Goal: Information Seeking & Learning: Learn about a topic

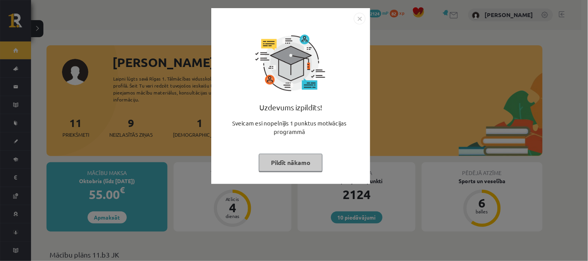
click at [361, 21] on img "Close" at bounding box center [360, 19] width 12 height 12
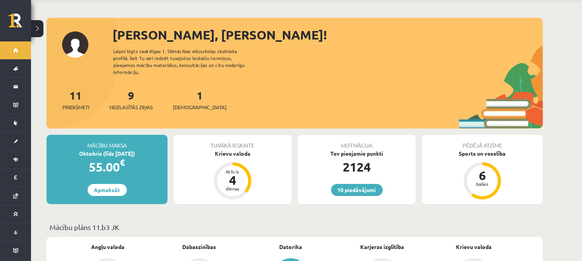
scroll to position [22, 0]
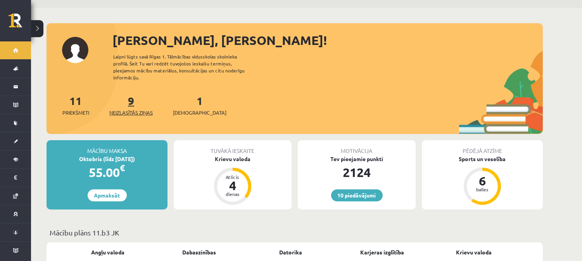
click at [145, 109] on span "Neizlasītās ziņas" at bounding box center [130, 113] width 43 height 8
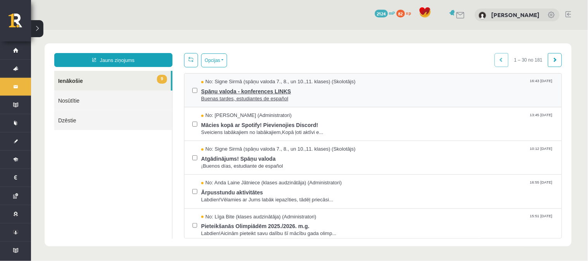
click at [305, 97] on span "Buenas tardes, estudiantes de español" at bounding box center [377, 98] width 353 height 7
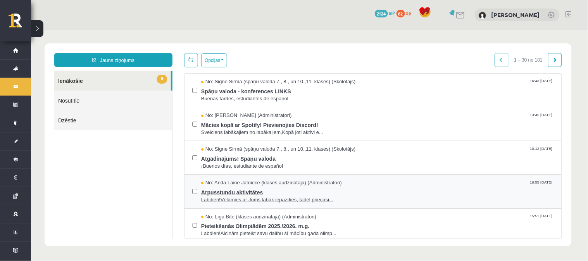
click at [337, 189] on span "Ārpusstundu aktivitātes" at bounding box center [377, 191] width 353 height 10
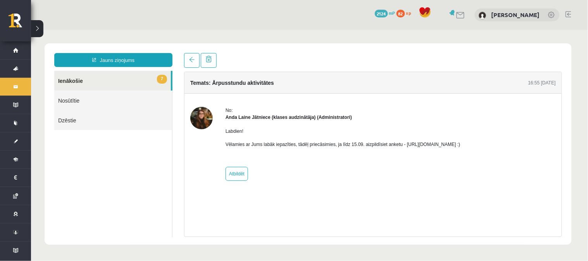
drag, startPoint x: 401, startPoint y: 145, endPoint x: 485, endPoint y: 145, distance: 83.7
click at [460, 145] on p "Vēlamies ar Jums labāk iepazīties, tādēļ priecāsimies, ja līdz 15.09. aizpildīs…" at bounding box center [342, 144] width 235 height 7
copy p "[URL][DOMAIN_NAME]"
click at [63, 79] on link "7 Ienākošie" at bounding box center [112, 81] width 117 height 20
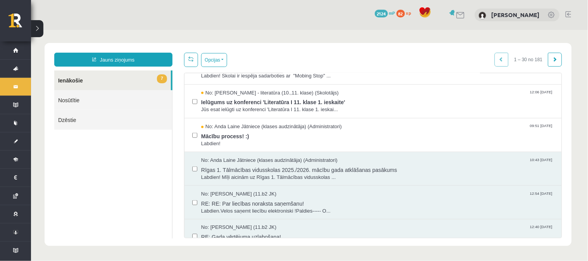
scroll to position [230, 0]
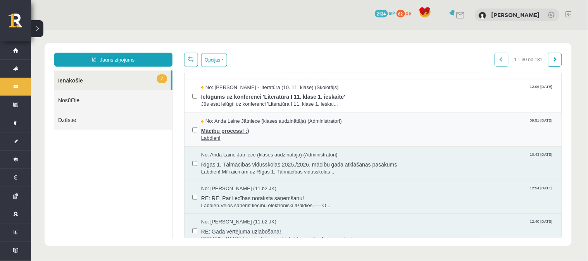
click at [267, 132] on span "Mācību process! :)" at bounding box center [377, 130] width 353 height 10
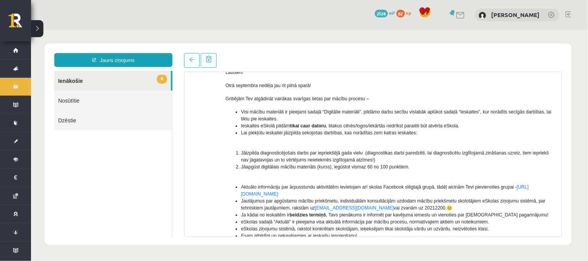
scroll to position [56, 0]
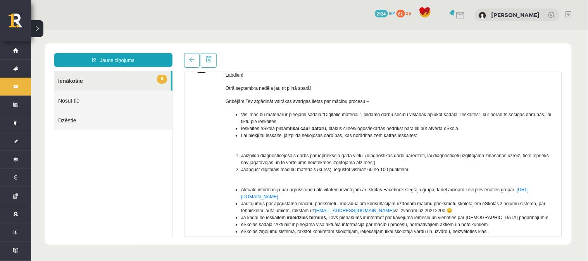
drag, startPoint x: 563, startPoint y: 155, endPoint x: 556, endPoint y: 150, distance: 8.2
click at [556, 150] on div "Temats: Mācību process! :) 09:51 [DATE] No: [PERSON_NAME] Jātniece (klases audz…" at bounding box center [372, 145] width 389 height 184
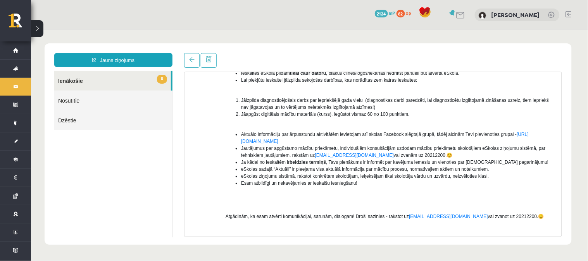
scroll to position [141, 0]
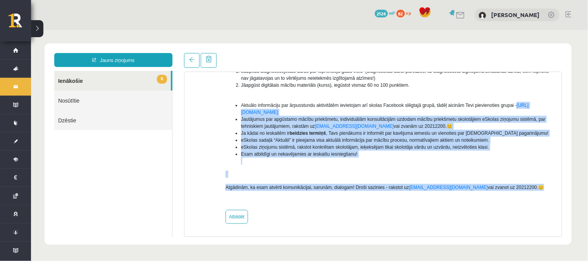
drag, startPoint x: 561, startPoint y: 187, endPoint x: 556, endPoint y: 103, distance: 83.8
click at [556, 103] on div "Temats: Mācību process! :) 09:51 [DATE] No: [PERSON_NAME] Jātniece (klases audz…" at bounding box center [373, 153] width 378 height 165
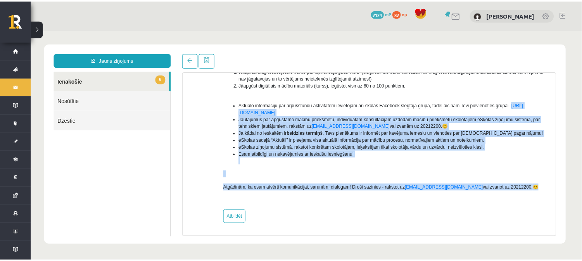
scroll to position [0, 0]
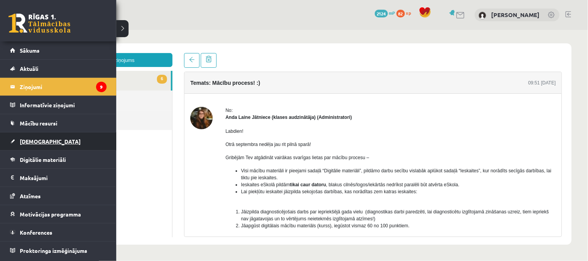
click at [41, 136] on link "[DEMOGRAPHIC_DATA]" at bounding box center [58, 141] width 96 height 18
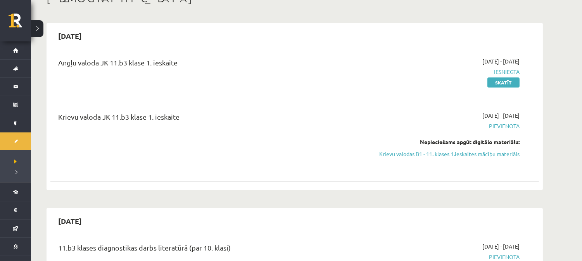
scroll to position [81, 0]
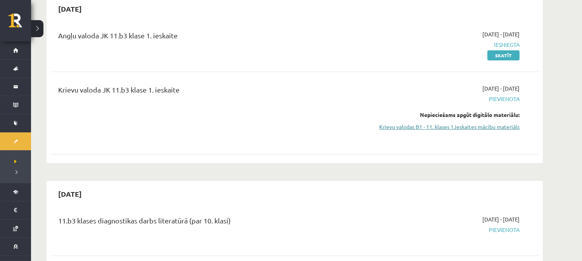
click at [419, 126] on link "Krievu valodas B1 - 11. klases 1.ieskaites mācību materiāls" at bounding box center [446, 127] width 146 height 8
click at [331, 28] on div "Angļu valoda JK 11.b3 klase 1. ieskaite [DATE] - [DATE] Iesniegta Skatīt" at bounding box center [294, 44] width 488 height 45
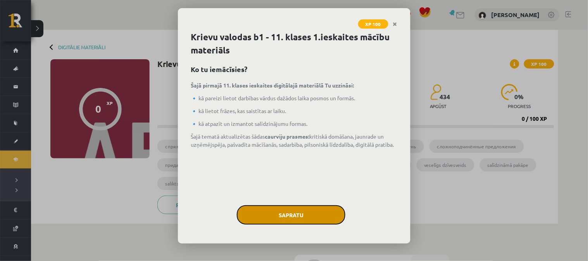
click at [308, 214] on button "Sapratu" at bounding box center [291, 214] width 108 height 19
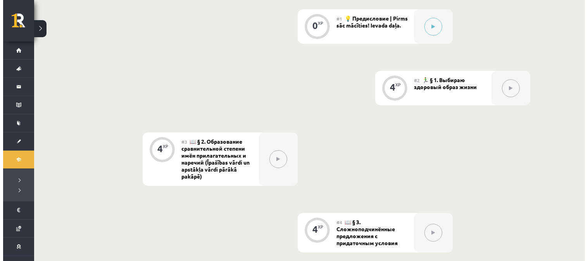
scroll to position [241, 0]
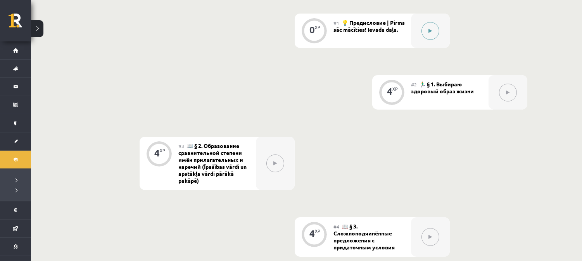
click at [427, 30] on button at bounding box center [430, 31] width 18 height 18
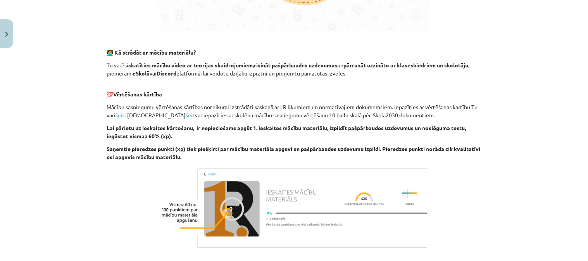
scroll to position [529, 0]
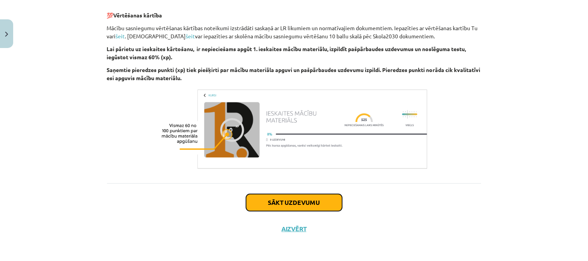
click at [279, 198] on button "Sākt uzdevumu" at bounding box center [294, 202] width 96 height 17
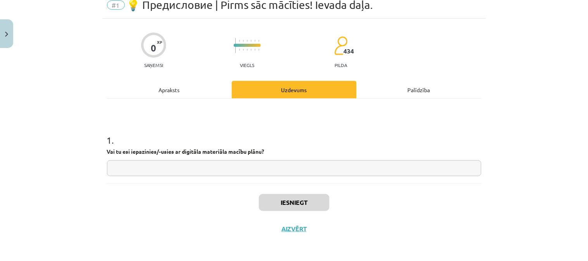
scroll to position [19, 0]
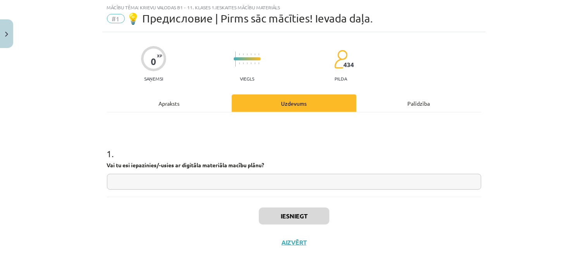
click at [351, 182] on input "text" at bounding box center [294, 182] width 374 height 16
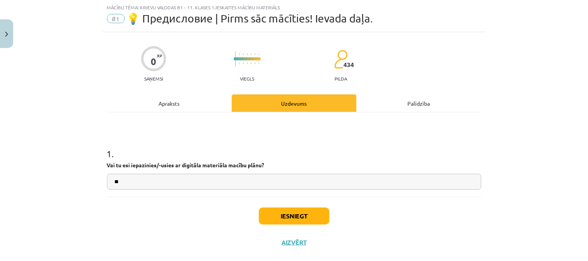
type input "**"
click at [298, 227] on div "Iesniegt Aizvērt" at bounding box center [294, 224] width 374 height 54
click at [299, 214] on button "Iesniegt" at bounding box center [294, 216] width 71 height 17
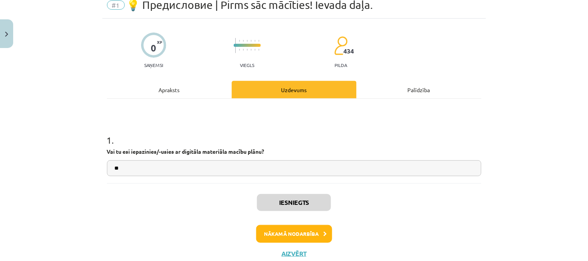
scroll to position [242, 0]
click at [292, 232] on button "Nākamā nodarbība" at bounding box center [294, 234] width 76 height 18
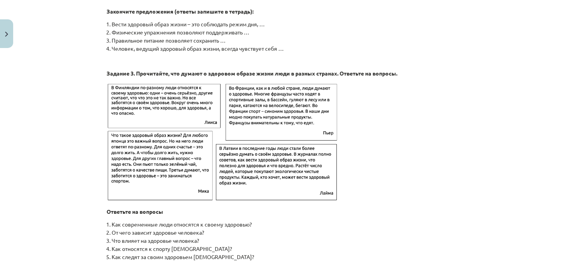
scroll to position [1266, 0]
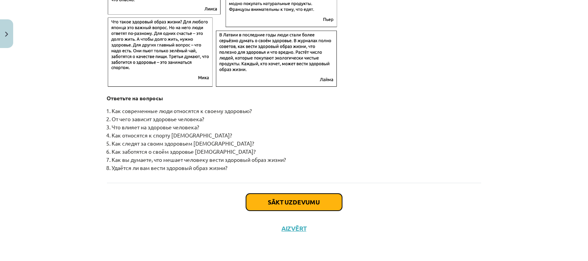
click at [272, 199] on button "Sākt uzdevumu" at bounding box center [294, 202] width 96 height 17
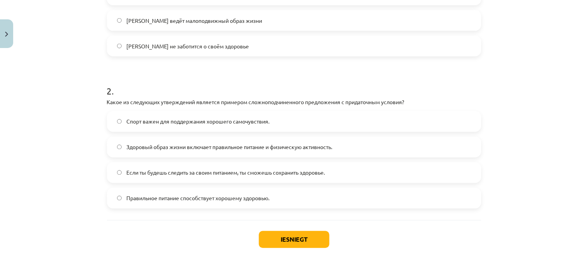
scroll to position [317, 0]
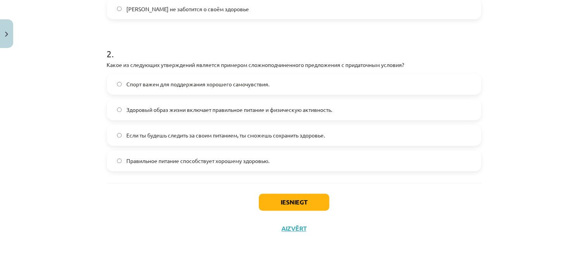
click at [311, 201] on button "Iesniegt" at bounding box center [294, 202] width 71 height 17
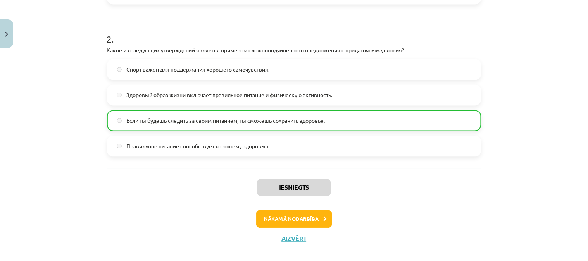
scroll to position [342, 0]
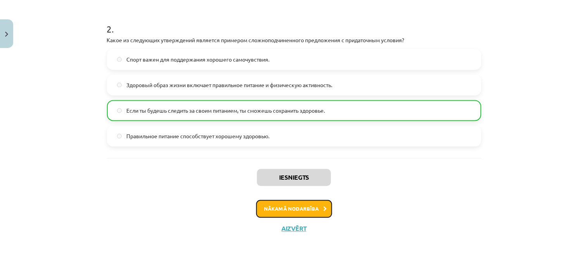
click at [277, 212] on button "Nākamā nodarbība" at bounding box center [294, 209] width 76 height 18
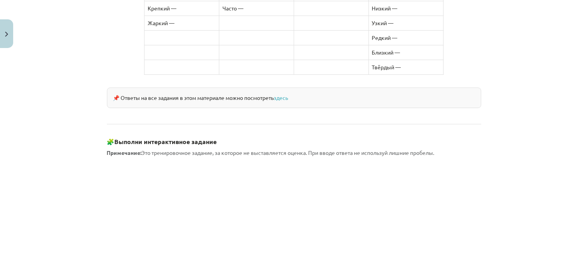
scroll to position [668, 0]
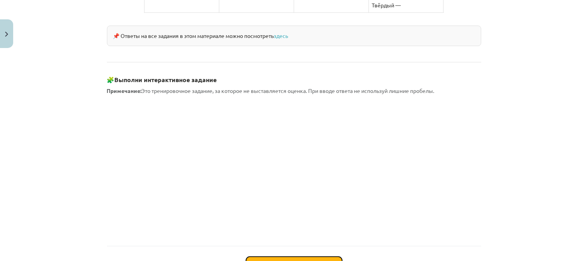
click at [320, 257] on button "Sākt uzdevumu" at bounding box center [294, 265] width 96 height 17
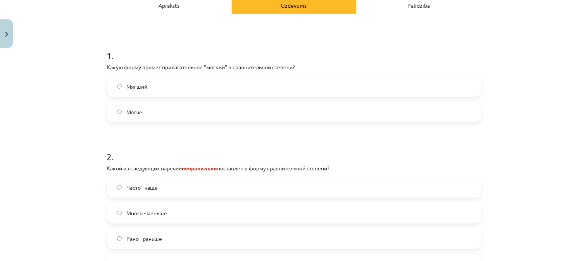
scroll to position [129, 0]
click at [239, 108] on label "Мягче" at bounding box center [294, 112] width 373 height 19
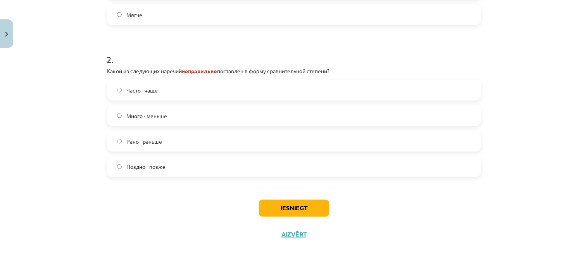
scroll to position [233, 0]
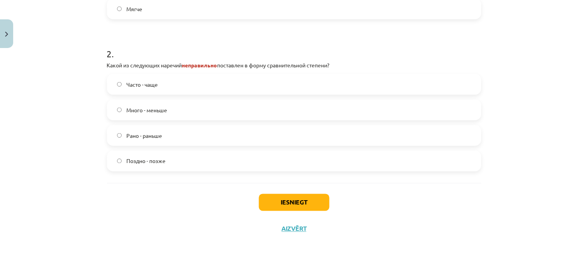
click at [184, 114] on label "Много - меньше" at bounding box center [294, 109] width 373 height 19
click at [274, 202] on button "Iesniegt" at bounding box center [294, 202] width 71 height 17
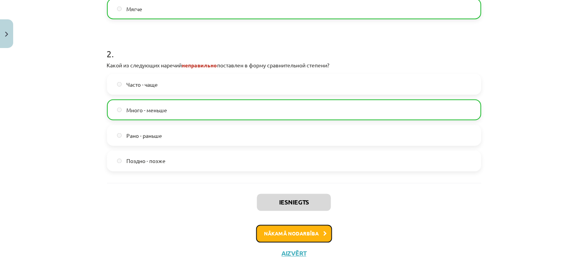
click at [294, 233] on button "Nākamā nodarbība" at bounding box center [294, 234] width 76 height 18
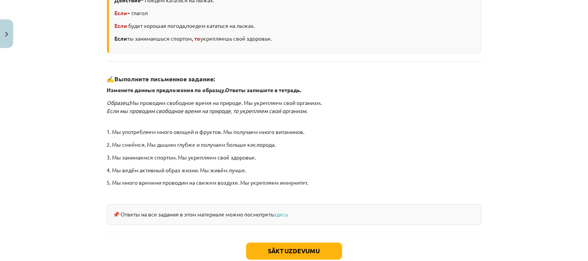
scroll to position [253, 0]
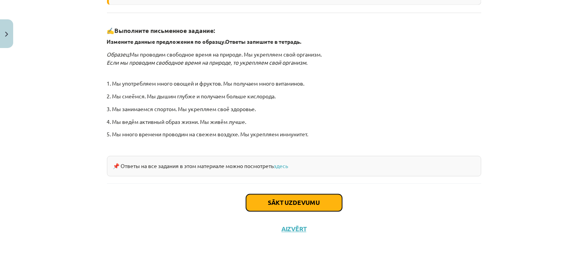
click at [323, 204] on button "Sākt uzdevumu" at bounding box center [294, 202] width 96 height 17
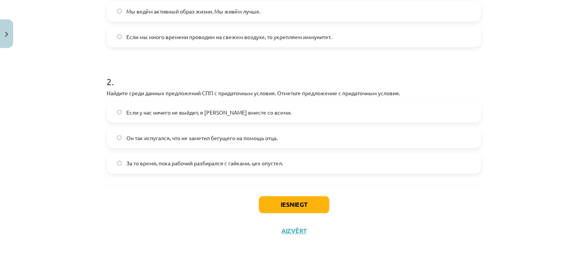
scroll to position [220, 0]
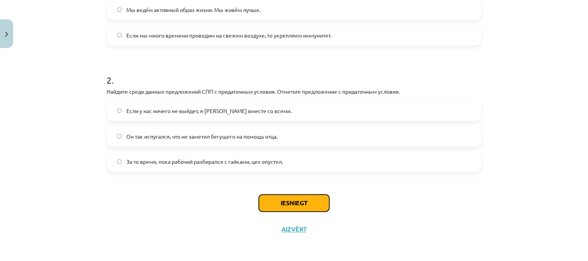
click at [279, 201] on button "Iesniegt" at bounding box center [294, 203] width 71 height 17
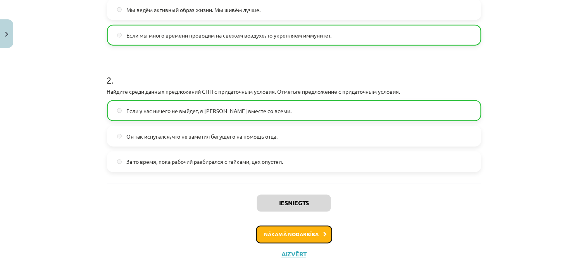
click at [288, 229] on button "Nākamā nodarbība" at bounding box center [294, 235] width 76 height 18
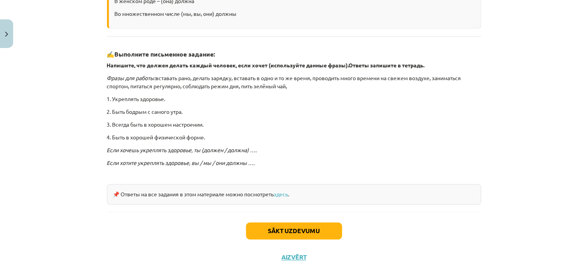
scroll to position [221, 0]
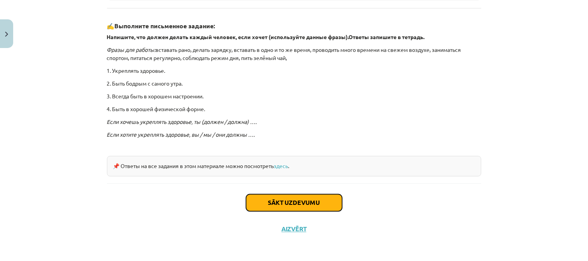
click at [320, 197] on button "Sākt uzdevumu" at bounding box center [294, 202] width 96 height 17
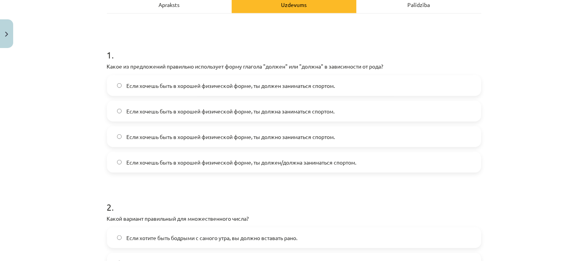
scroll to position [119, 0]
click at [317, 160] on span "Если хочешь быть в хорошей физической форме, ты должен/должна заниматься спорто…" at bounding box center [241, 162] width 230 height 8
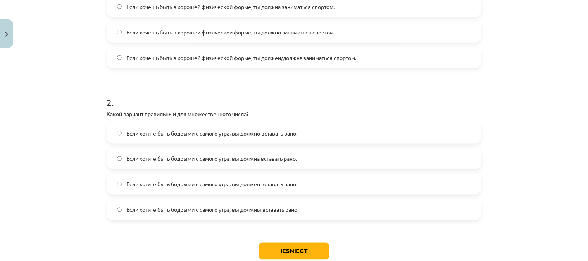
scroll to position [272, 0]
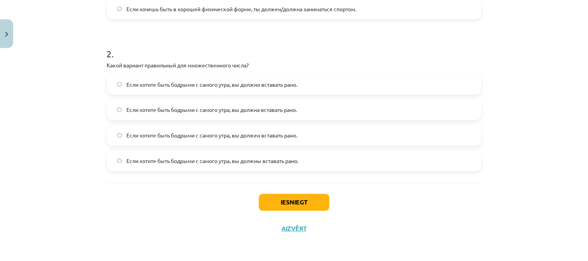
click at [211, 161] on span "Если хотите быть бодрыми с самого утра, вы должны вставать рано." at bounding box center [212, 161] width 172 height 8
click at [315, 204] on button "Iesniegt" at bounding box center [294, 202] width 71 height 17
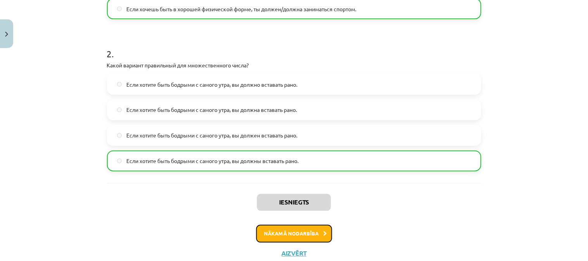
click at [299, 235] on button "Nākamā nodarbība" at bounding box center [294, 234] width 76 height 18
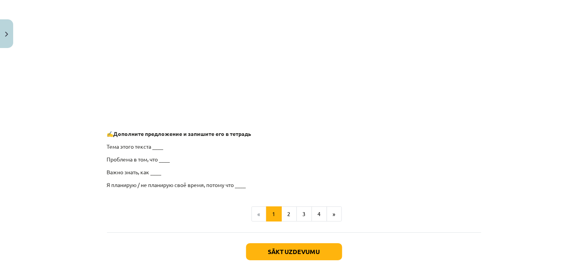
scroll to position [631, 0]
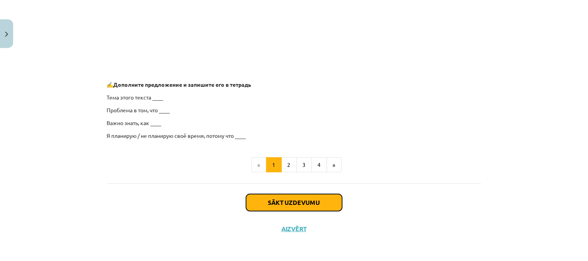
click at [277, 207] on button "Sākt uzdevumu" at bounding box center [294, 202] width 96 height 17
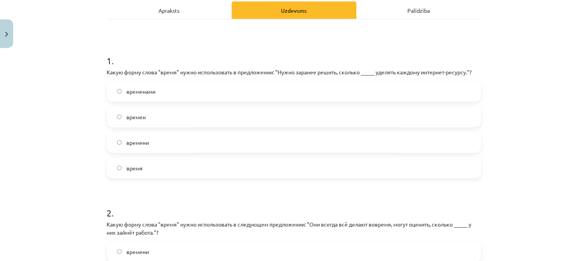
scroll to position [111, 0]
click at [158, 141] on label "времени" at bounding box center [294, 143] width 373 height 19
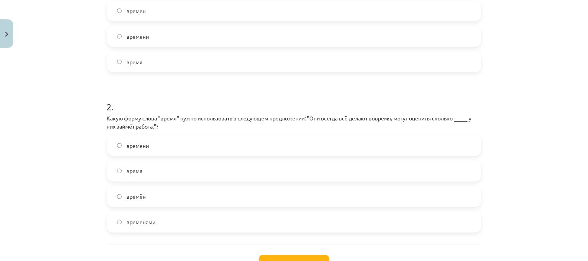
scroll to position [280, 0]
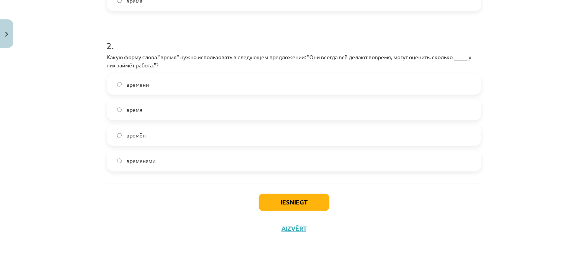
click at [148, 108] on label "время" at bounding box center [294, 109] width 373 height 19
click at [288, 206] on button "Iesniegt" at bounding box center [294, 202] width 71 height 17
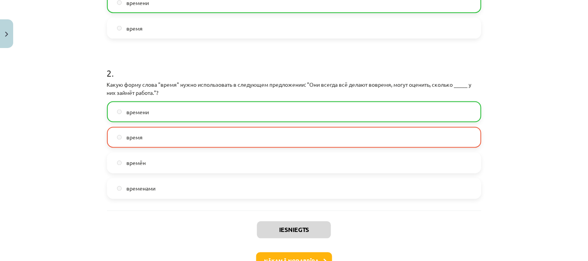
scroll to position [305, 0]
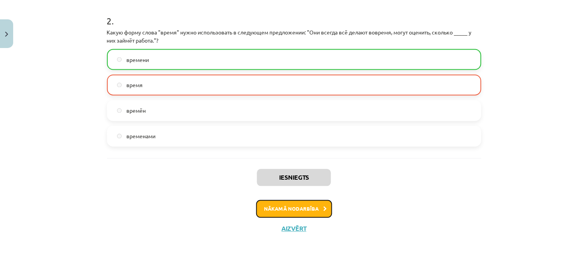
click at [291, 203] on button "Nākamā nodarbība" at bounding box center [294, 209] width 76 height 18
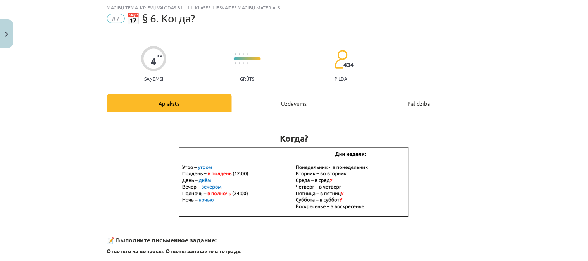
scroll to position [192, 0]
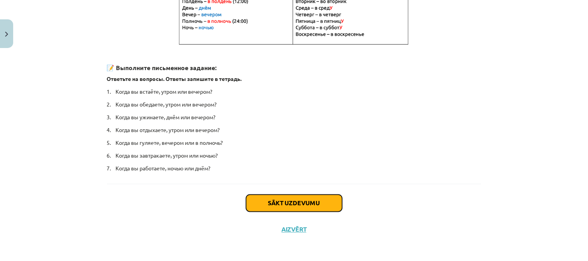
click at [299, 200] on button "Sākt uzdevumu" at bounding box center [294, 203] width 96 height 17
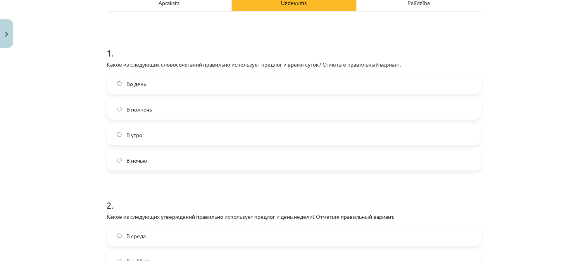
scroll to position [119, 0]
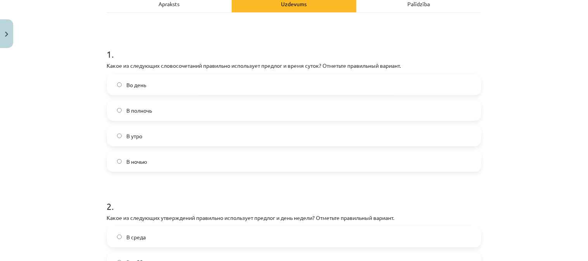
click at [169, 110] on label "В полночь" at bounding box center [294, 110] width 373 height 19
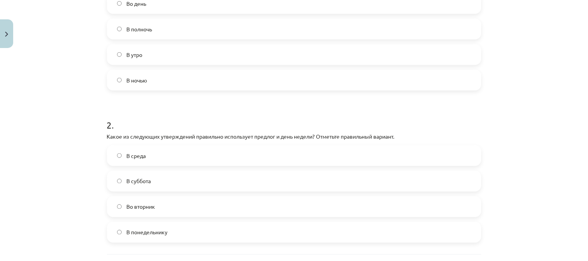
scroll to position [201, 0]
click at [160, 78] on label "В ночью" at bounding box center [294, 78] width 373 height 19
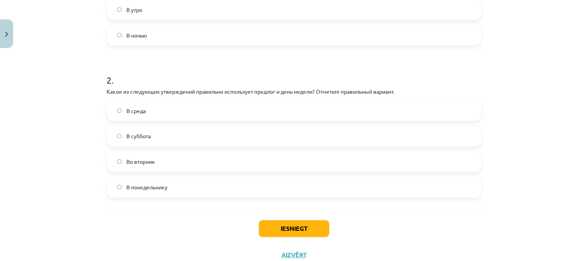
scroll to position [241, 0]
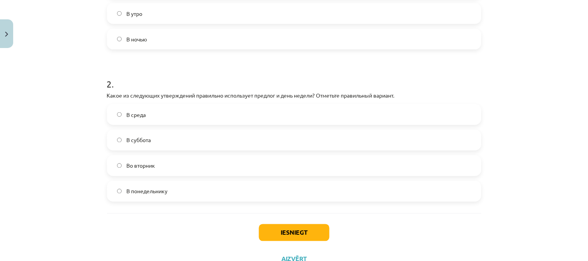
click at [177, 170] on label "Во вторник" at bounding box center [294, 165] width 373 height 19
click at [308, 237] on button "Iesniegt" at bounding box center [294, 232] width 71 height 17
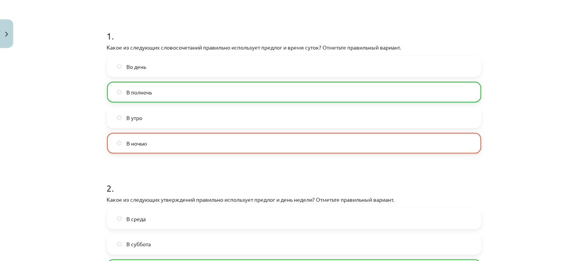
scroll to position [296, 0]
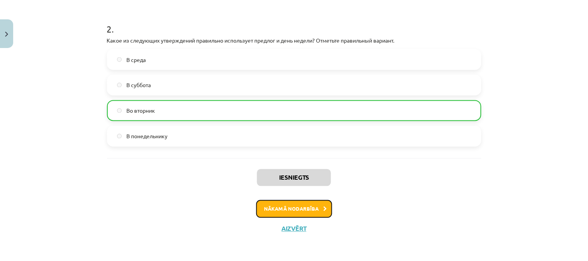
click at [298, 208] on button "Nākamā nodarbība" at bounding box center [294, 209] width 76 height 18
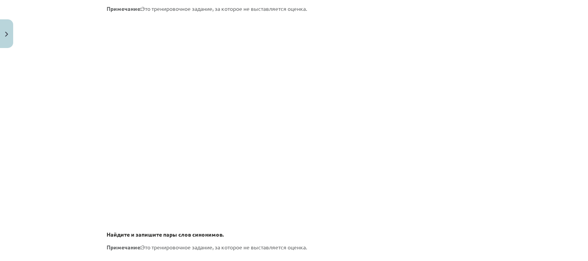
scroll to position [1184, 0]
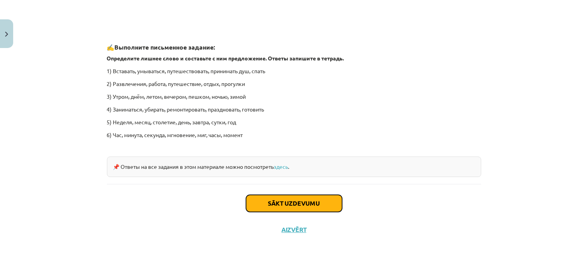
click at [307, 205] on button "Sākt uzdevumu" at bounding box center [294, 203] width 96 height 17
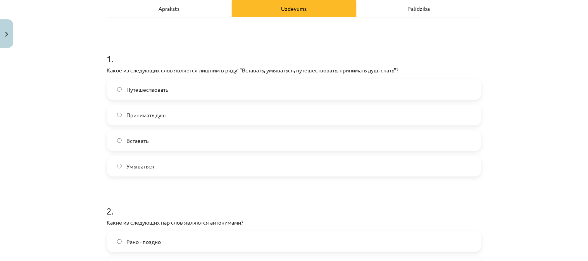
scroll to position [112, 0]
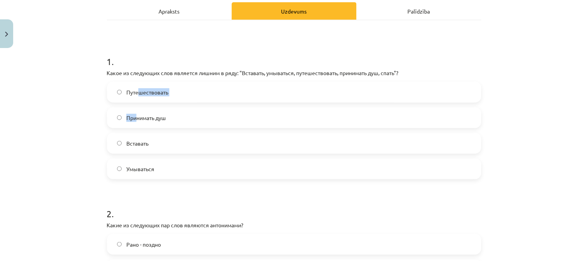
drag, startPoint x: 137, startPoint y: 99, endPoint x: 134, endPoint y: 108, distance: 10.3
click at [134, 108] on div "Путешествовать Принимать душ Вставать Умываться" at bounding box center [294, 131] width 374 height 98
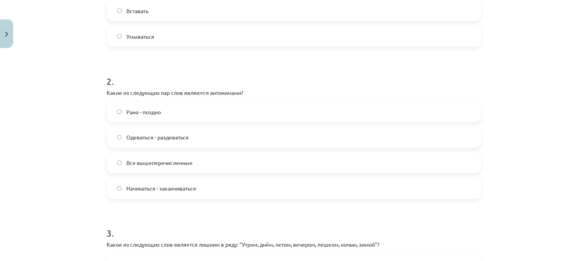
scroll to position [248, 0]
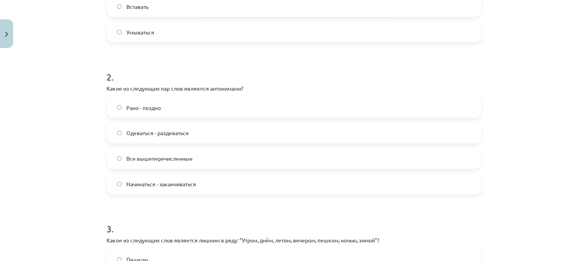
click at [151, 104] on span "Рано - поздно" at bounding box center [143, 108] width 34 height 8
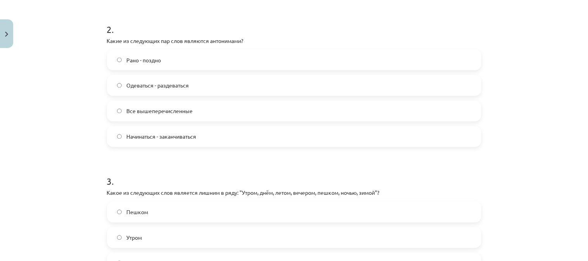
scroll to position [298, 0]
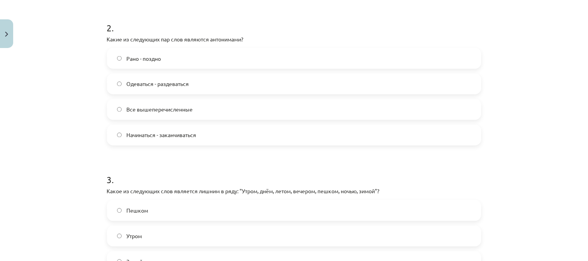
click at [454, 112] on label "Все вышеперечисленные" at bounding box center [294, 109] width 373 height 19
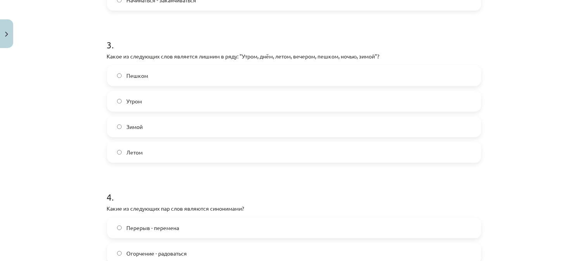
scroll to position [431, 0]
click at [204, 77] on label "Пешком" at bounding box center [294, 76] width 373 height 19
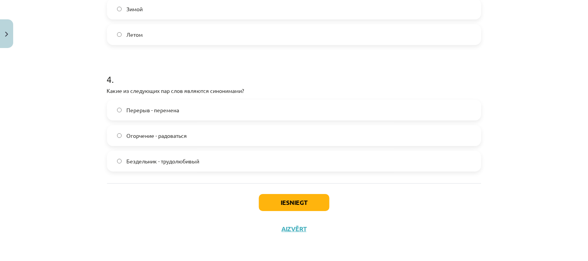
click at [177, 109] on label "Перерыв - перемена" at bounding box center [294, 109] width 373 height 19
click at [296, 203] on button "Iesniegt" at bounding box center [294, 202] width 71 height 17
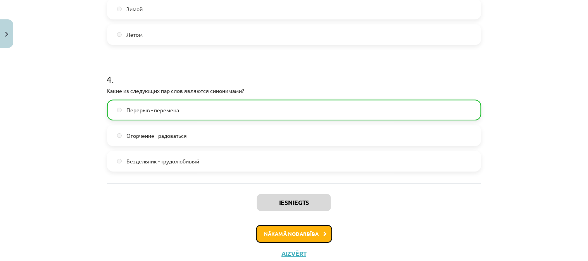
click at [296, 236] on button "Nākamā nodarbība" at bounding box center [294, 234] width 76 height 18
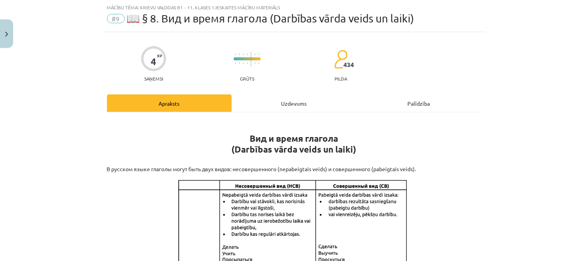
scroll to position [571, 0]
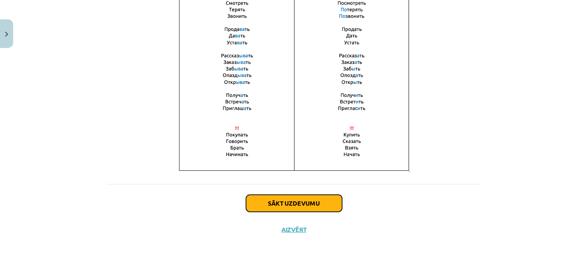
click at [272, 203] on button "Sākt uzdevumu" at bounding box center [294, 203] width 96 height 17
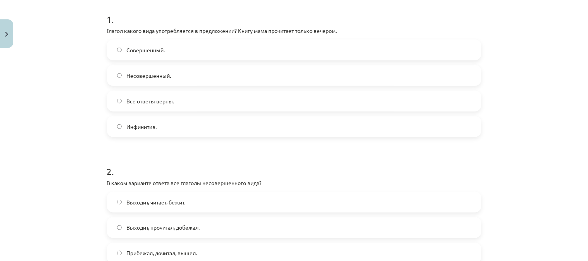
scroll to position [148, 0]
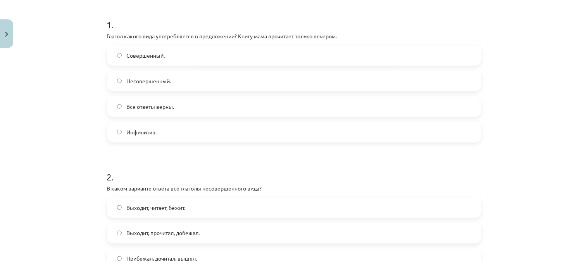
click at [117, 36] on p "Глагол какого вида употребляется в предложении? Книгу мама прочитает только веч…" at bounding box center [294, 36] width 374 height 8
click at [141, 39] on p "Глагол какого вида употребляется в предложении? Книгу мама прочитает только веч…" at bounding box center [294, 36] width 374 height 8
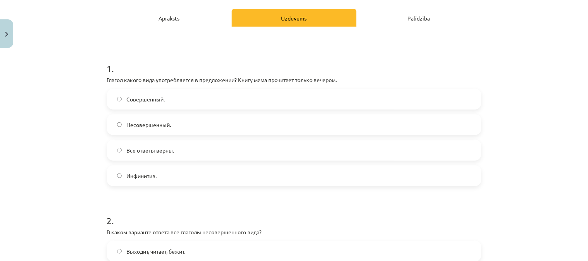
scroll to position [107, 0]
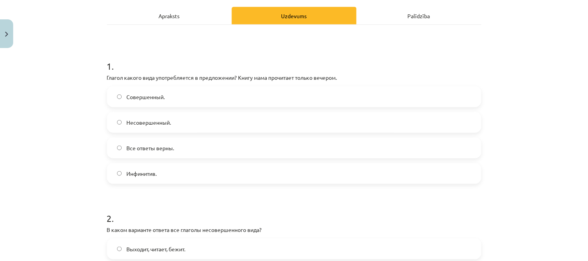
click at [255, 94] on label "Совершенный." at bounding box center [294, 96] width 373 height 19
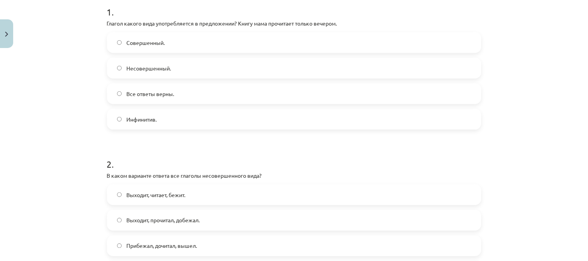
scroll to position [146, 0]
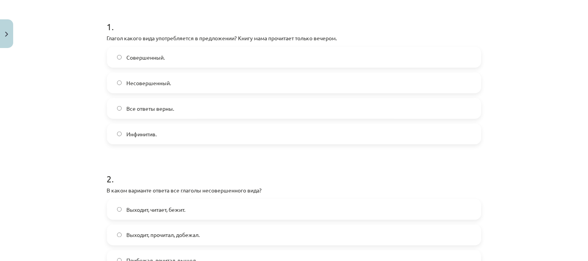
click at [120, 206] on label "Выходит, читает, бежит." at bounding box center [294, 209] width 373 height 19
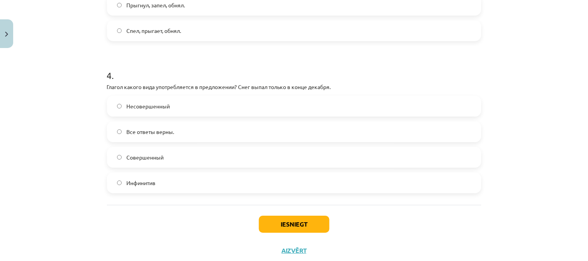
scroll to position [556, 0]
click at [165, 150] on label "Совершенный" at bounding box center [294, 155] width 373 height 19
click at [298, 224] on button "Iesniegt" at bounding box center [294, 223] width 71 height 17
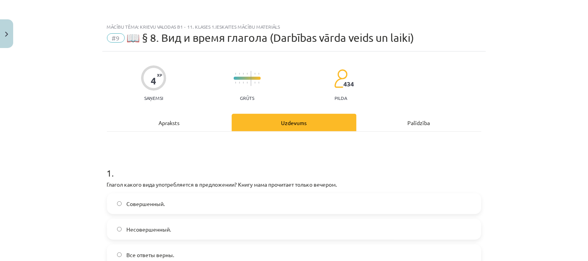
scroll to position [576, 0]
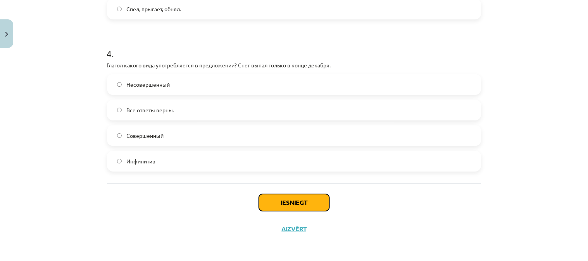
click at [285, 198] on button "Iesniegt" at bounding box center [294, 202] width 71 height 17
click at [285, 199] on button "Iesniegt" at bounding box center [294, 202] width 71 height 17
click at [284, 199] on button "Iesniegt" at bounding box center [294, 202] width 71 height 17
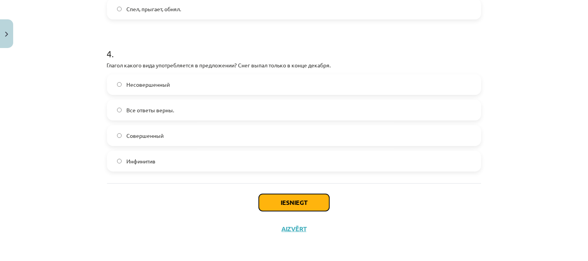
click at [284, 199] on button "Iesniegt" at bounding box center [294, 202] width 71 height 17
click at [282, 200] on button "Iesniegt" at bounding box center [294, 202] width 71 height 17
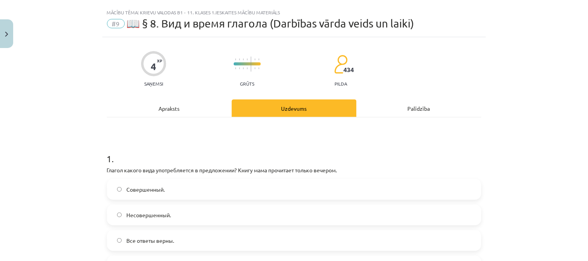
scroll to position [16, 0]
